Goal: Navigation & Orientation: Find specific page/section

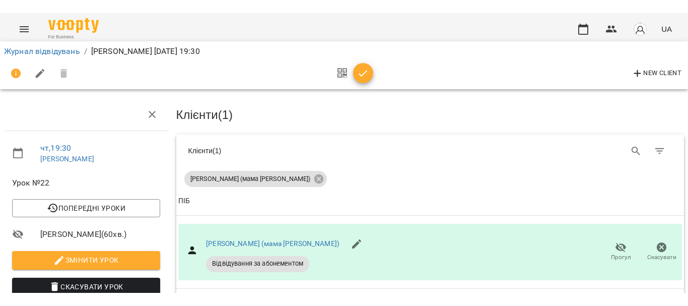
scroll to position [44, 0]
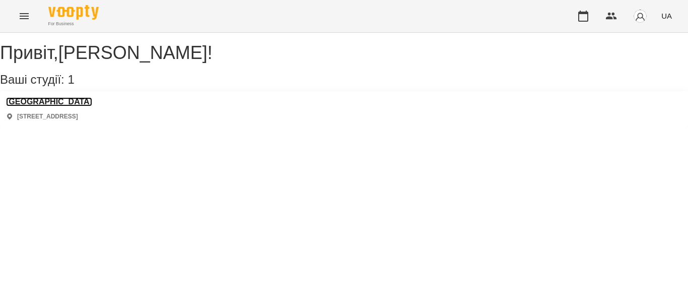
click at [71, 106] on h3 "[GEOGRAPHIC_DATA]" at bounding box center [49, 101] width 86 height 9
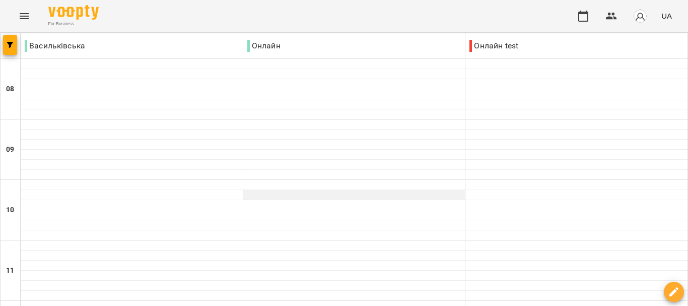
scroll to position [726, 0]
